Goal: Information Seeking & Learning: Check status

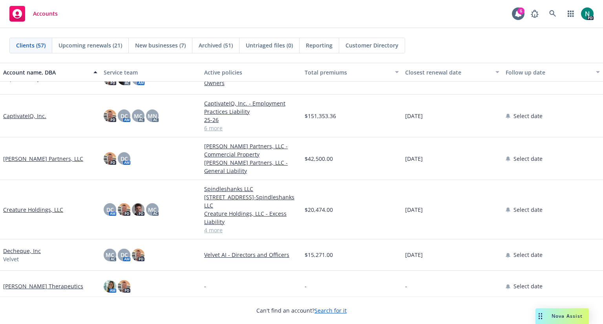
scroll to position [402, 0]
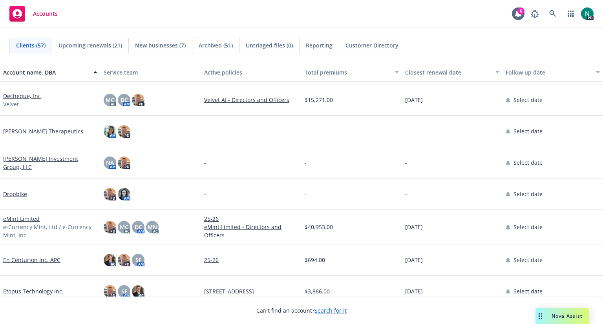
click at [24, 217] on link "eMint Limited" at bounding box center [21, 219] width 36 height 8
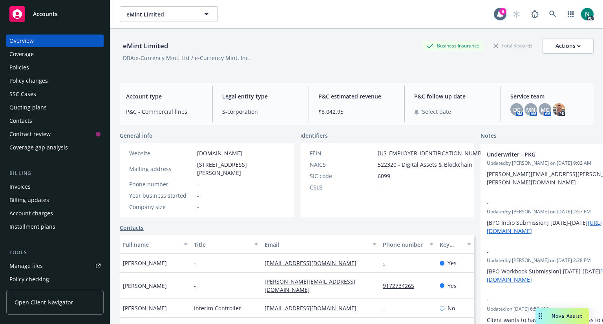
click at [25, 190] on div "Invoices" at bounding box center [19, 187] width 21 height 13
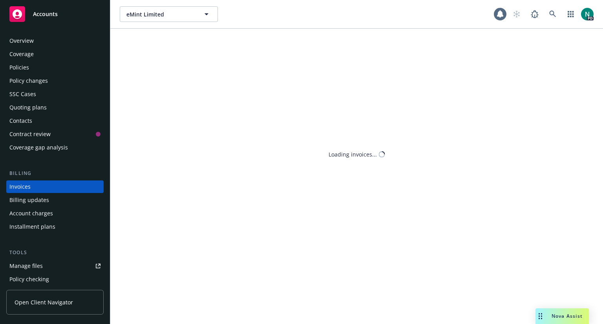
scroll to position [12, 0]
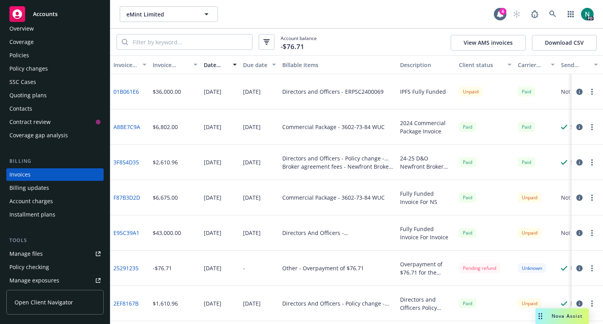
drag, startPoint x: 345, startPoint y: 179, endPoint x: 123, endPoint y: 93, distance: 237.4
click at [123, 93] on link "01B061E6" at bounding box center [126, 92] width 26 height 8
click at [52, 188] on div "Billing updates" at bounding box center [54, 188] width 91 height 13
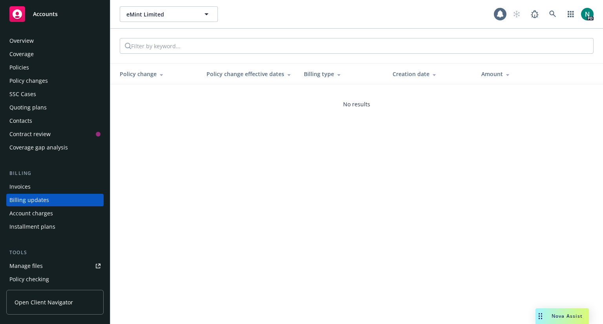
scroll to position [26, 0]
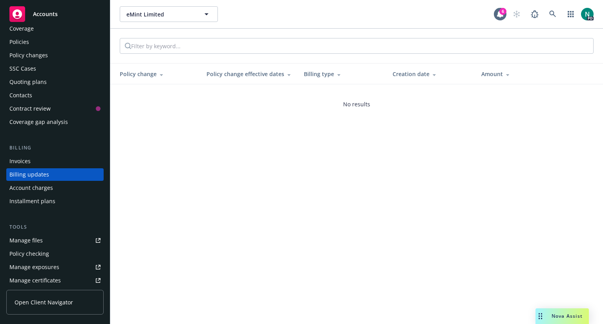
click at [41, 166] on div "Invoices" at bounding box center [54, 161] width 91 height 13
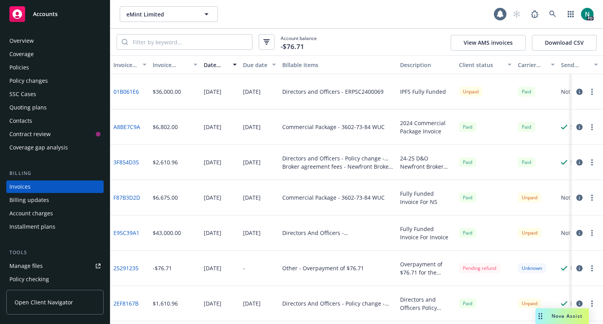
scroll to position [12, 0]
